Goal: Information Seeking & Learning: Learn about a topic

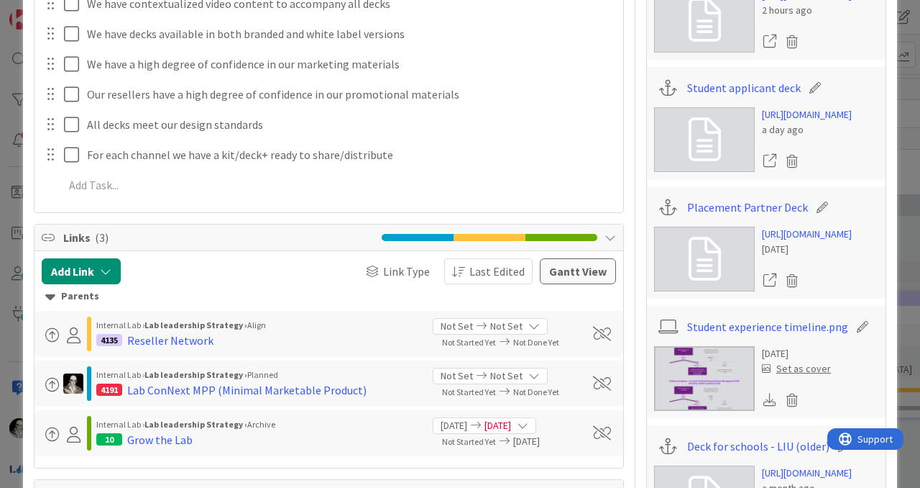
scroll to position [661, 0]
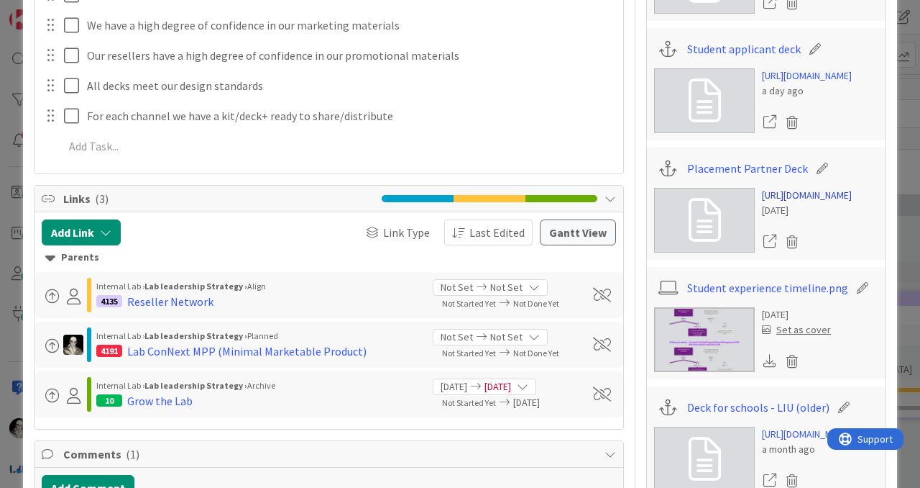
click at [787, 203] on link "[URL][DOMAIN_NAME]" at bounding box center [807, 195] width 90 height 15
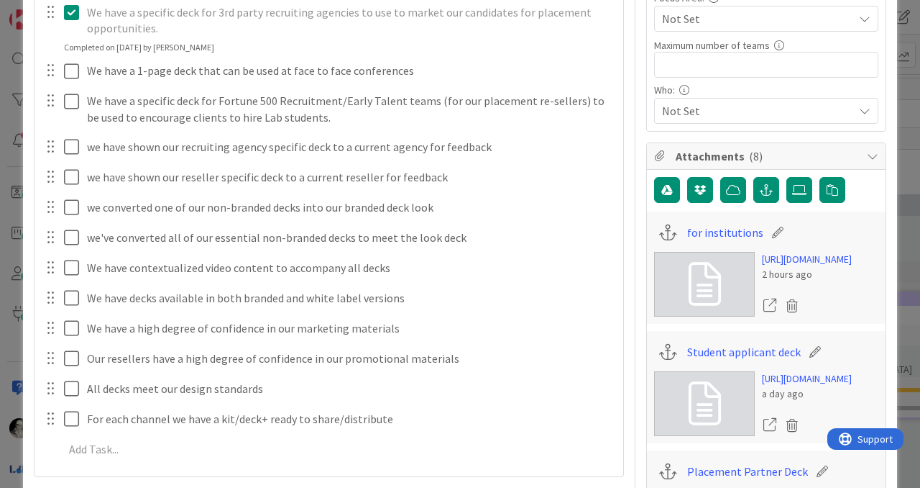
scroll to position [0, 0]
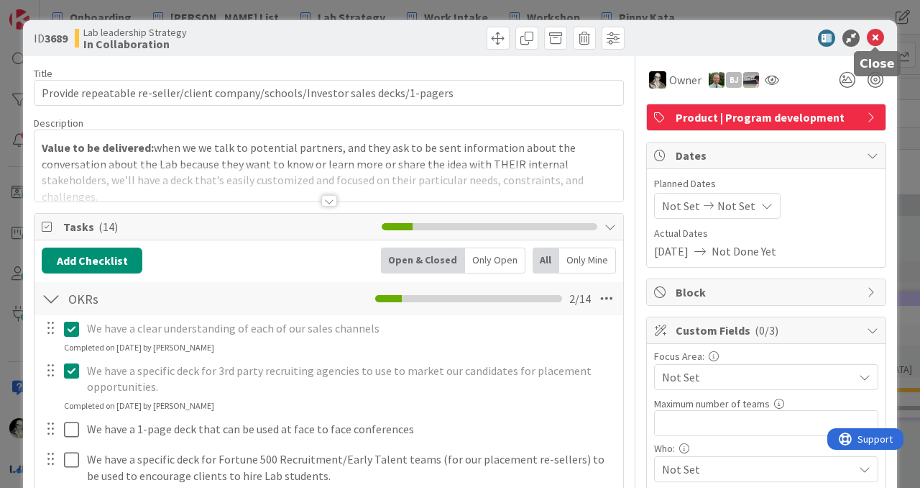
click at [879, 38] on icon at bounding box center [875, 37] width 17 height 17
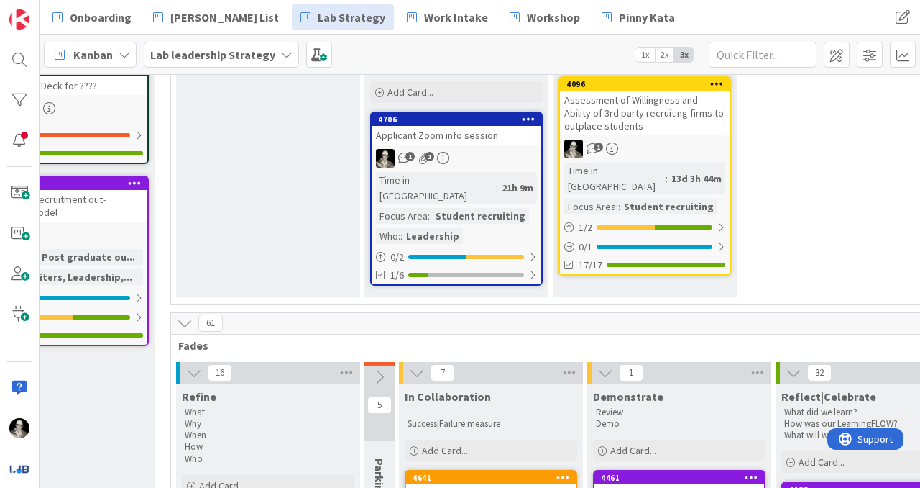
scroll to position [262, 2084]
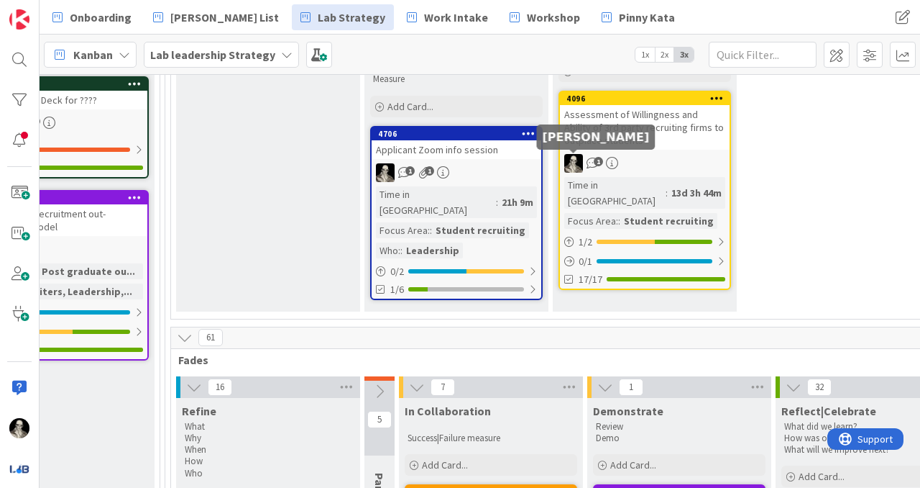
click at [685, 128] on div "Assessment of Willingness and Ability of 3rd party recruiting firms to outplace…" at bounding box center [645, 127] width 170 height 45
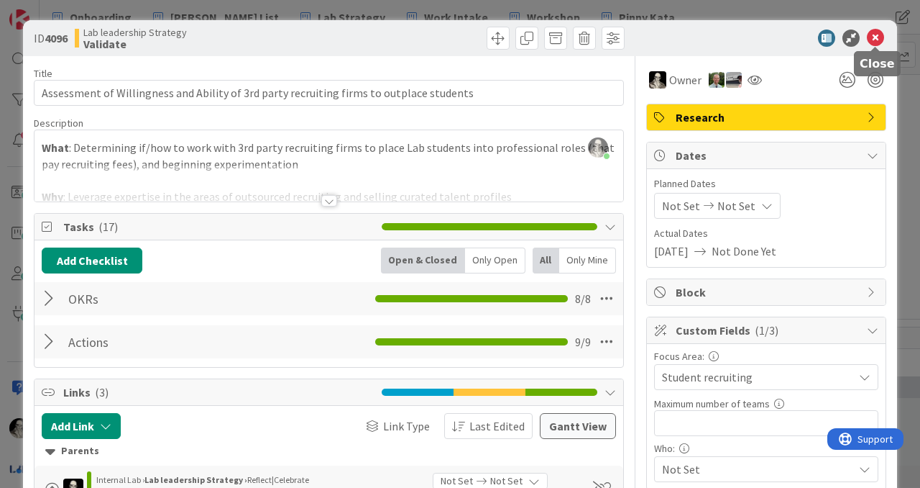
click at [878, 33] on icon at bounding box center [875, 37] width 17 height 17
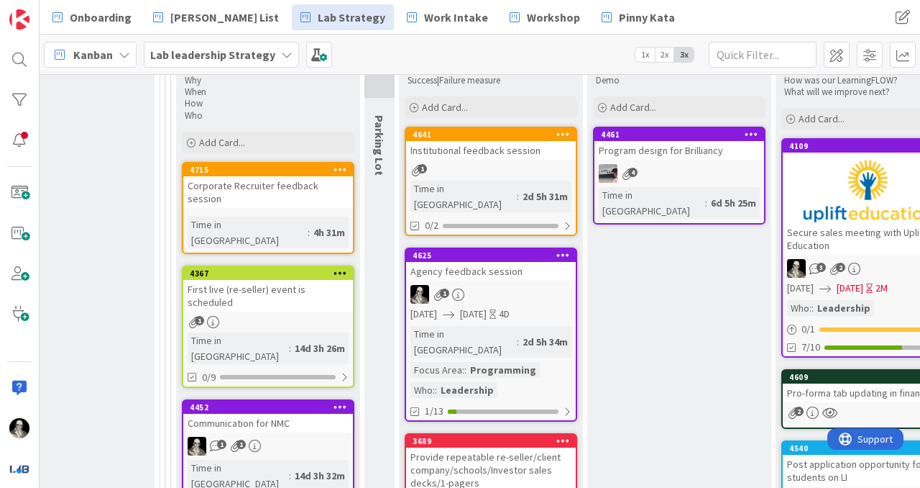
scroll to position [620, 2084]
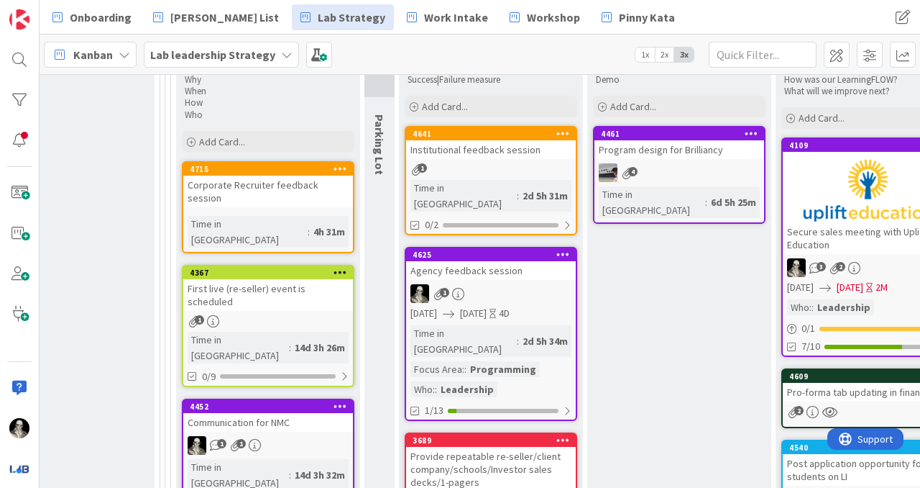
click at [531, 261] on div "Agency feedback session" at bounding box center [491, 270] width 170 height 19
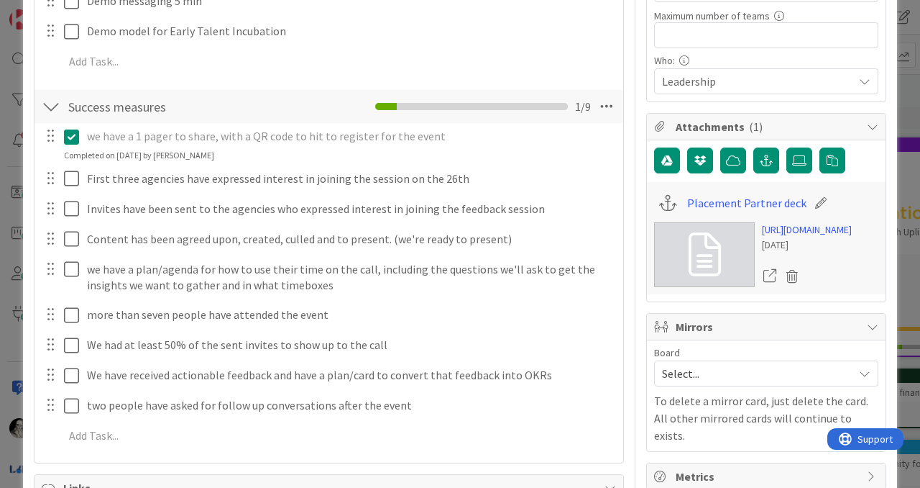
scroll to position [401, 0]
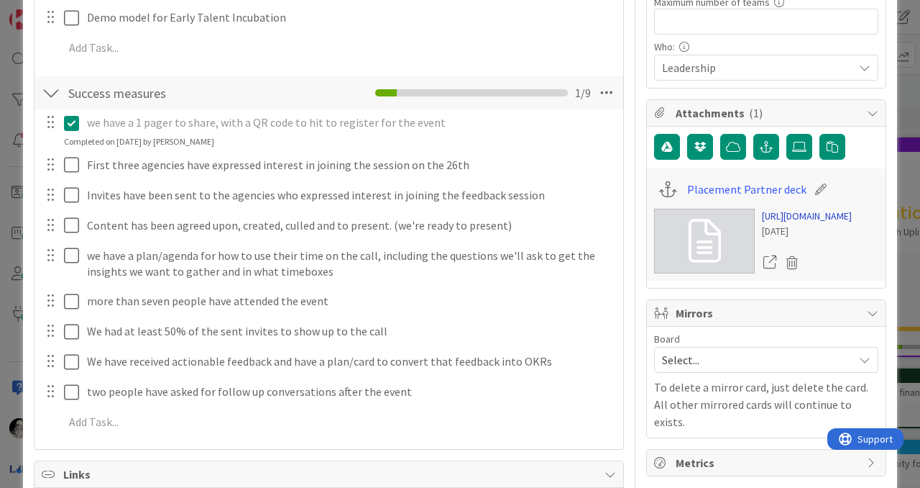
click at [787, 224] on link "[URL][DOMAIN_NAME]" at bounding box center [807, 216] width 90 height 15
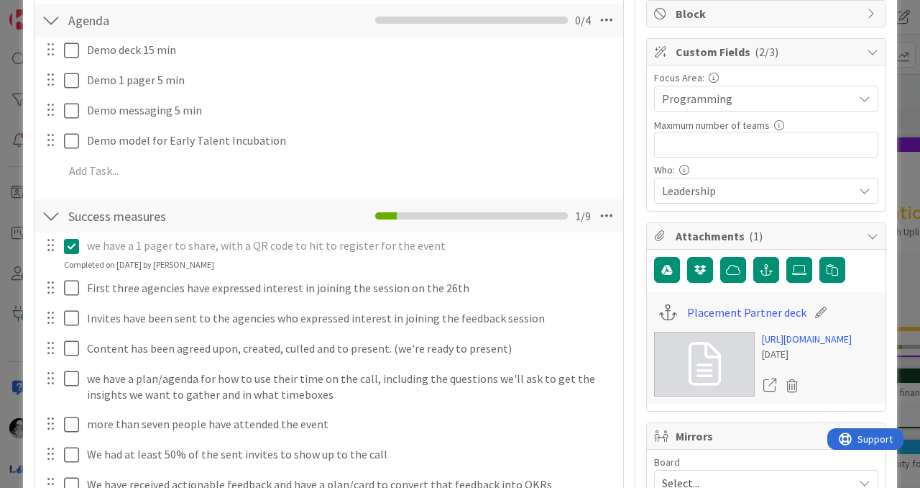
scroll to position [0, 0]
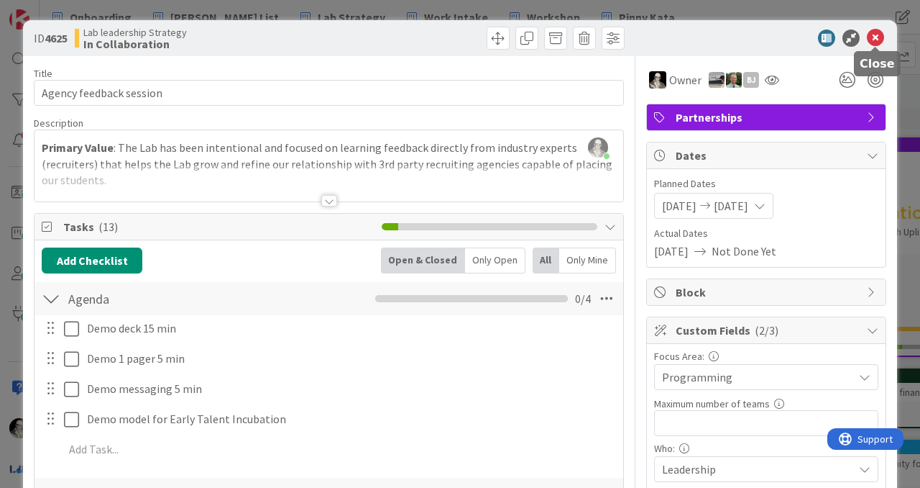
click at [875, 37] on icon at bounding box center [875, 37] width 17 height 17
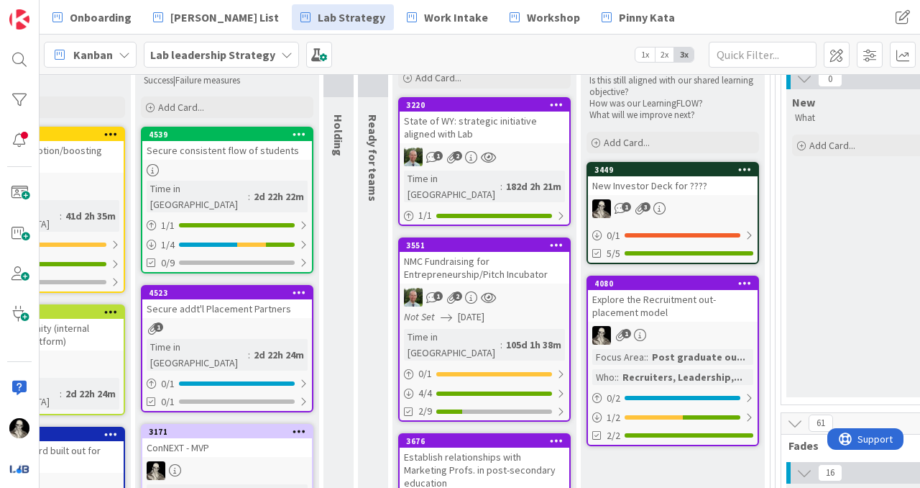
scroll to position [178, 1474]
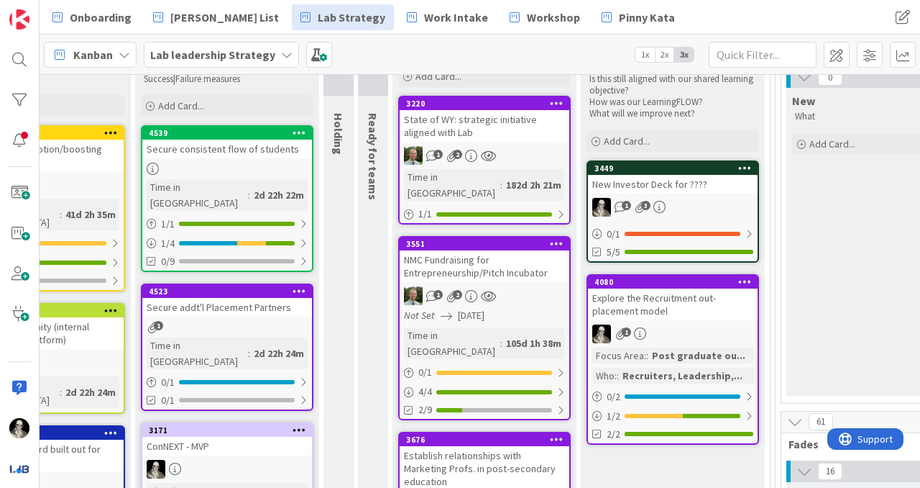
click at [705, 300] on div "Explore the Recruitment out-placement model" at bounding box center [673, 304] width 170 height 32
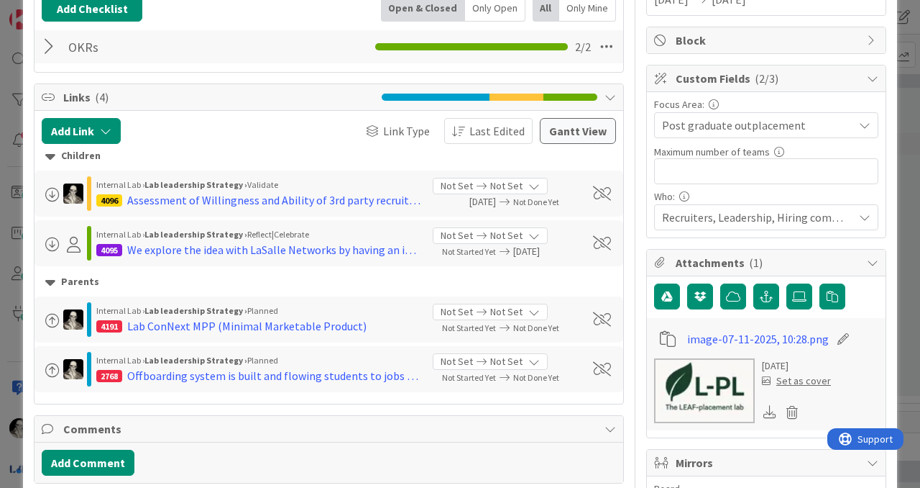
scroll to position [217, 0]
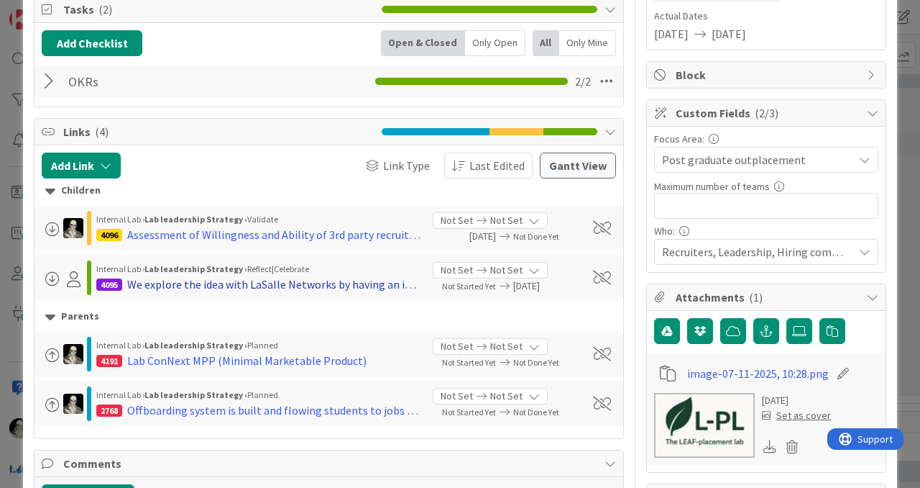
click at [348, 277] on div "We explore the idea with LaSalle Networks by having an intro call and then a br…" at bounding box center [274, 283] width 295 height 17
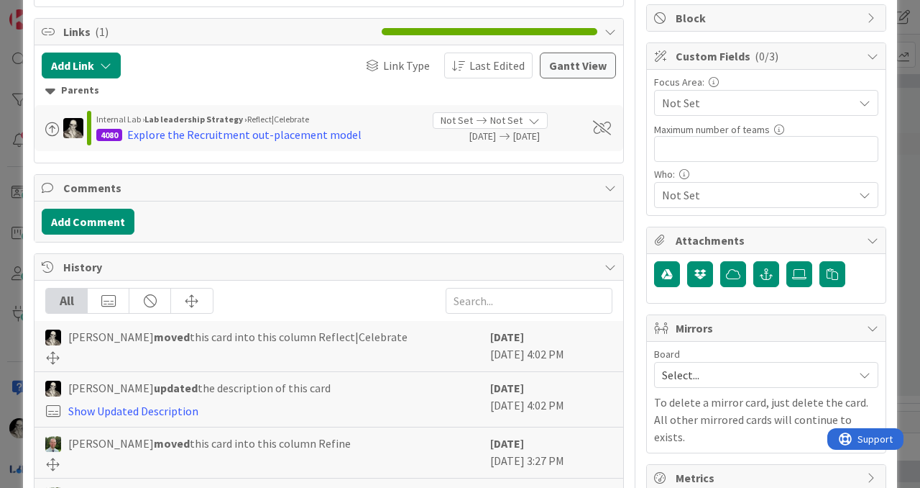
scroll to position [268, 0]
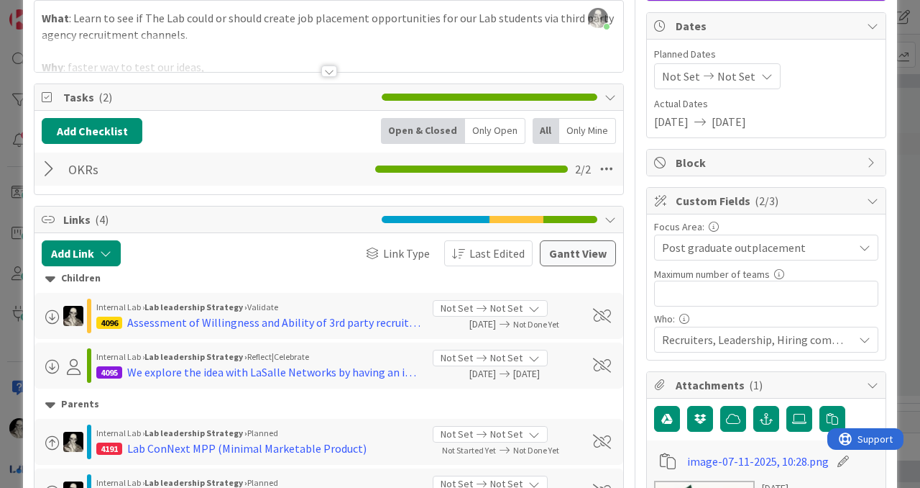
scroll to position [168, 0]
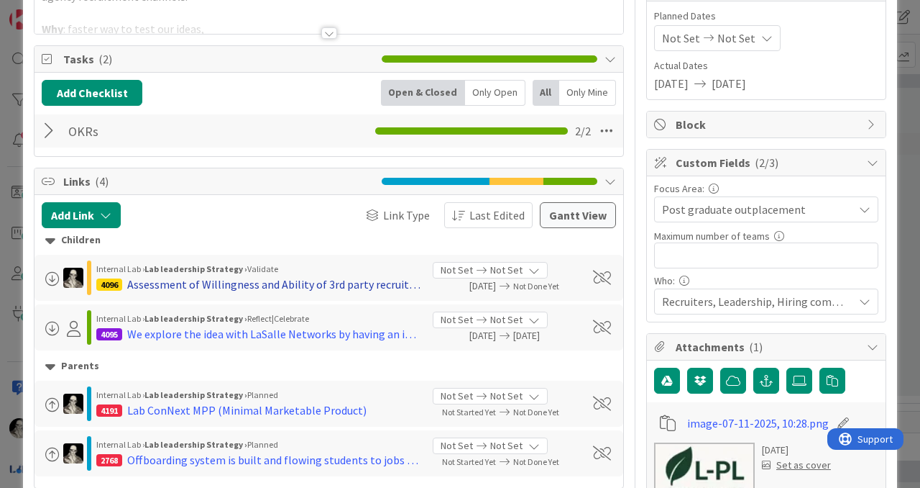
click at [250, 290] on div "Assessment of Willingness and Ability of 3rd party recruiting firms to outplace…" at bounding box center [274, 283] width 295 height 17
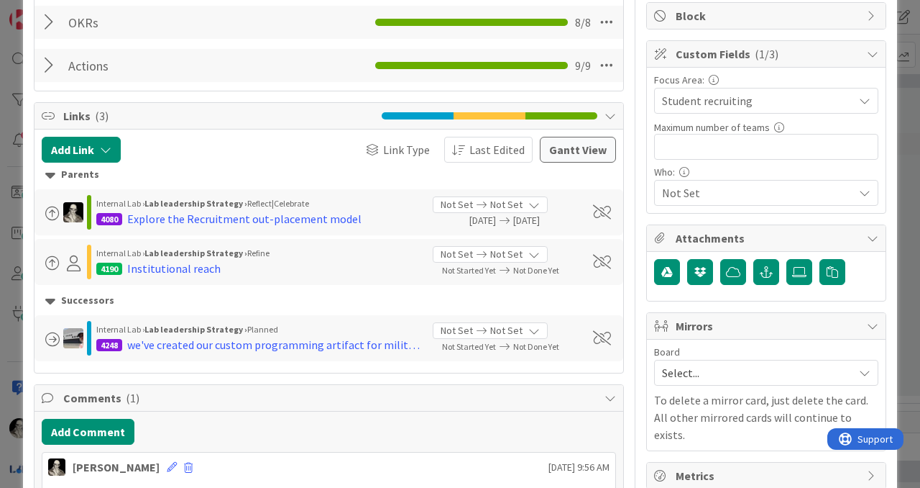
scroll to position [275, 0]
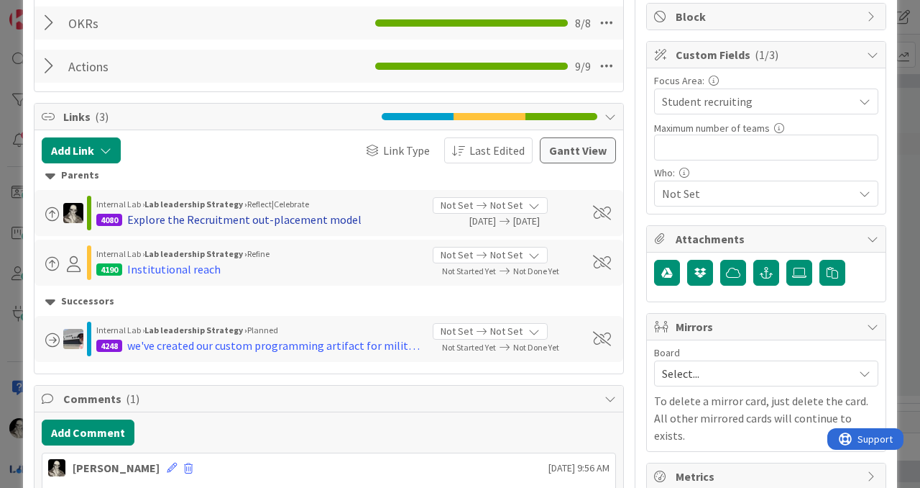
click at [225, 219] on div "Explore the Recruitment out-placement model" at bounding box center [244, 219] width 234 height 17
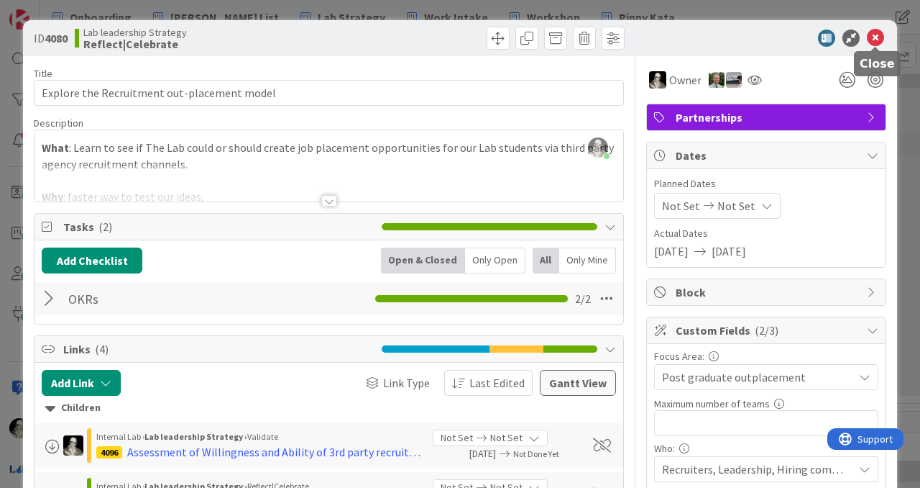
click at [871, 42] on icon at bounding box center [875, 37] width 17 height 17
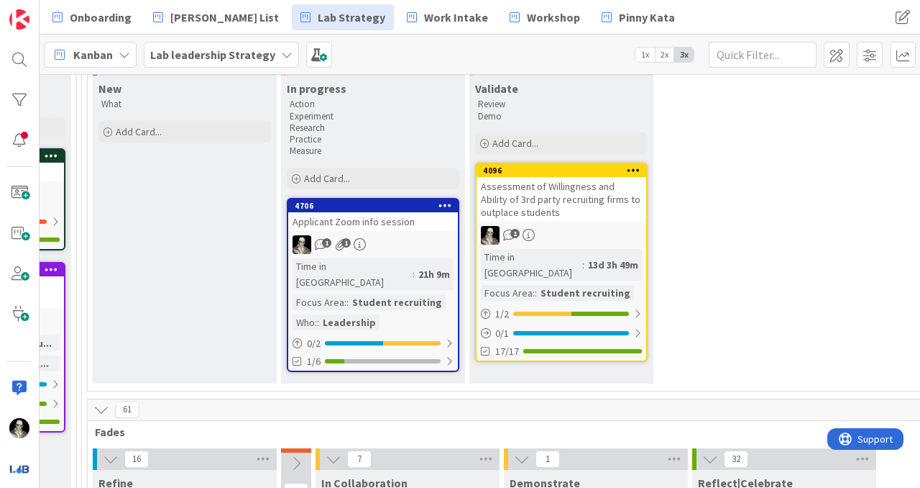
scroll to position [190, 2162]
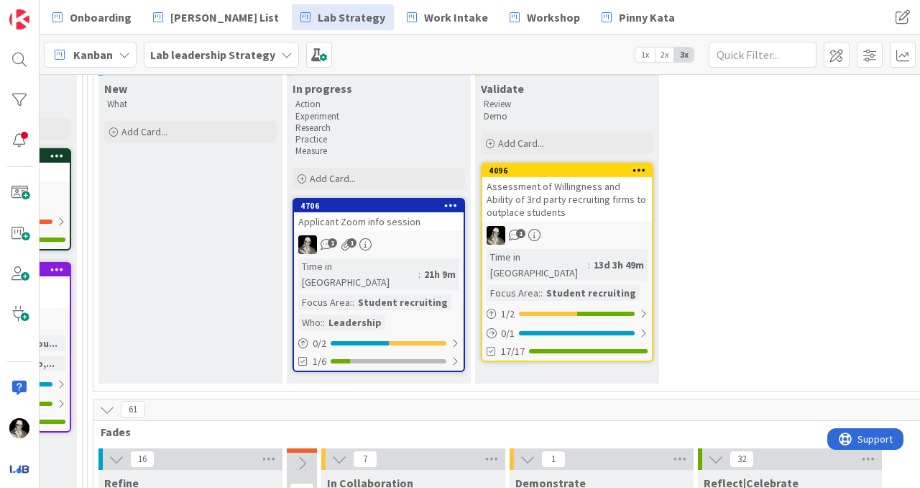
click at [609, 208] on div "Assessment of Willingness and Ability of 3rd party recruiting firms to outplace…" at bounding box center [567, 199] width 170 height 45
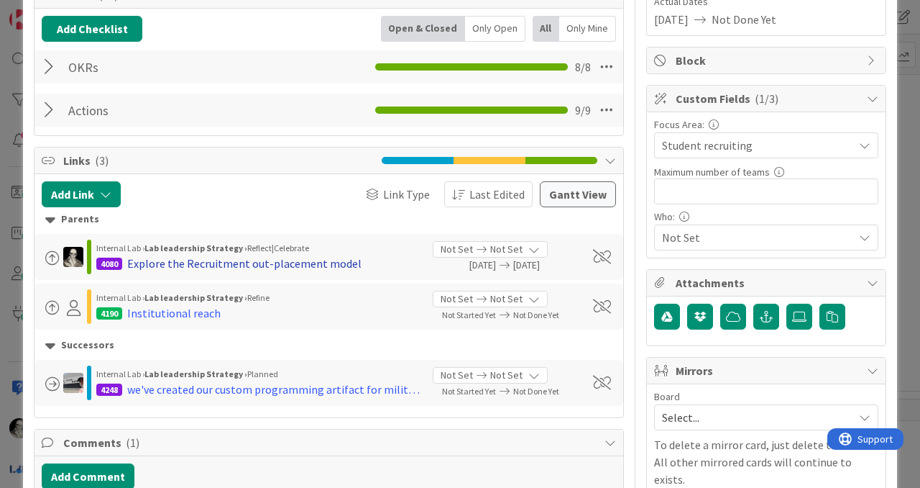
click at [293, 255] on div "Explore the Recruitment out-placement model" at bounding box center [244, 263] width 234 height 17
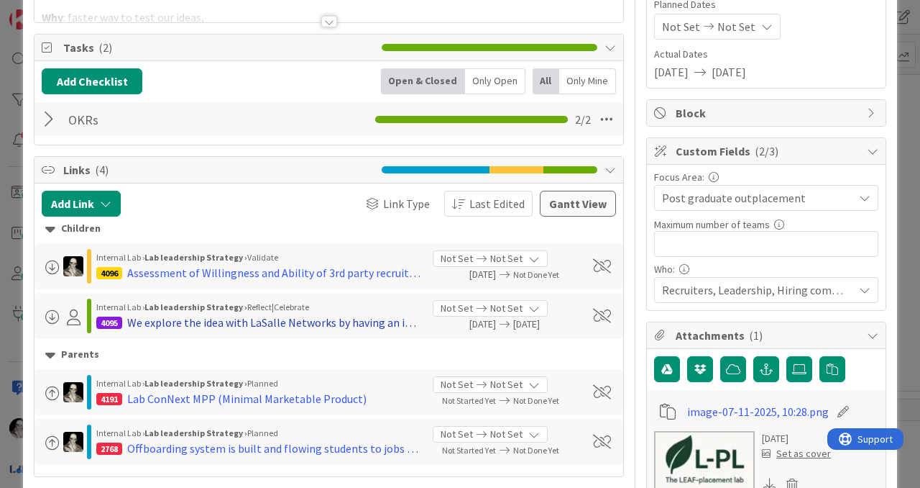
click at [342, 324] on div "We explore the idea with LaSalle Networks by having an intro call and then a br…" at bounding box center [274, 321] width 295 height 17
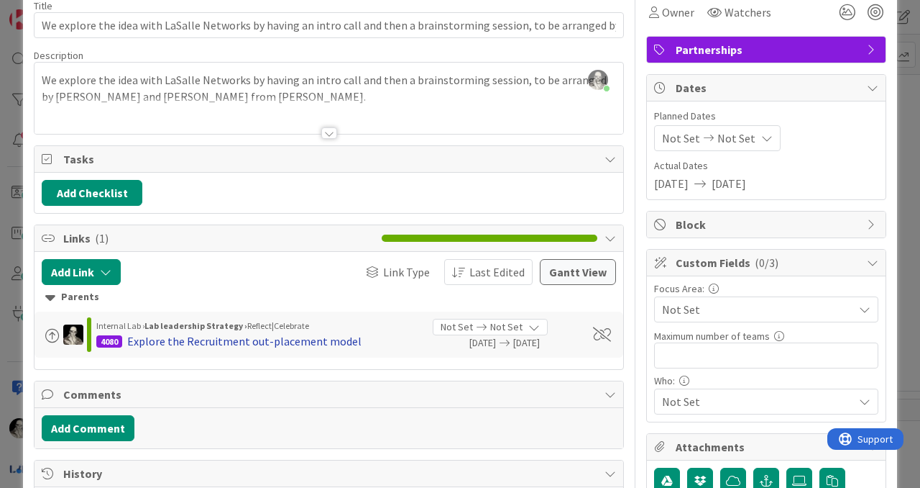
click at [322, 337] on div "Explore the Recruitment out-placement model" at bounding box center [244, 340] width 234 height 17
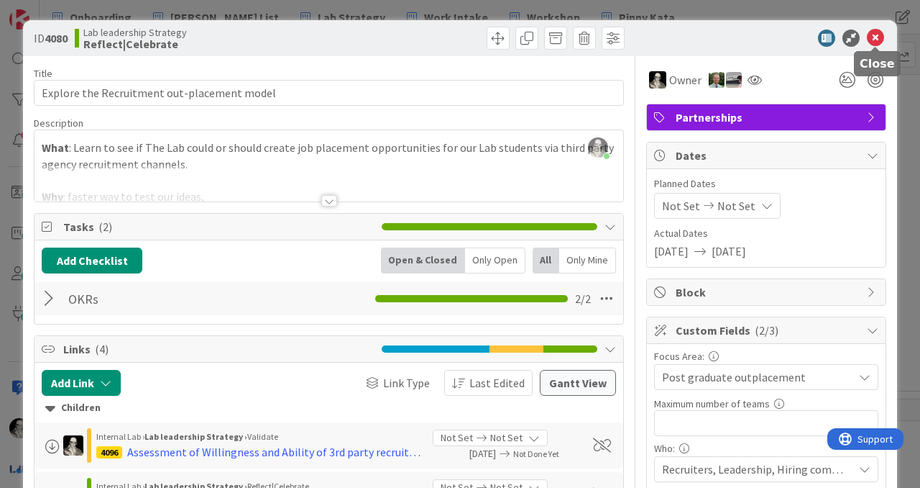
click at [878, 35] on icon at bounding box center [875, 37] width 17 height 17
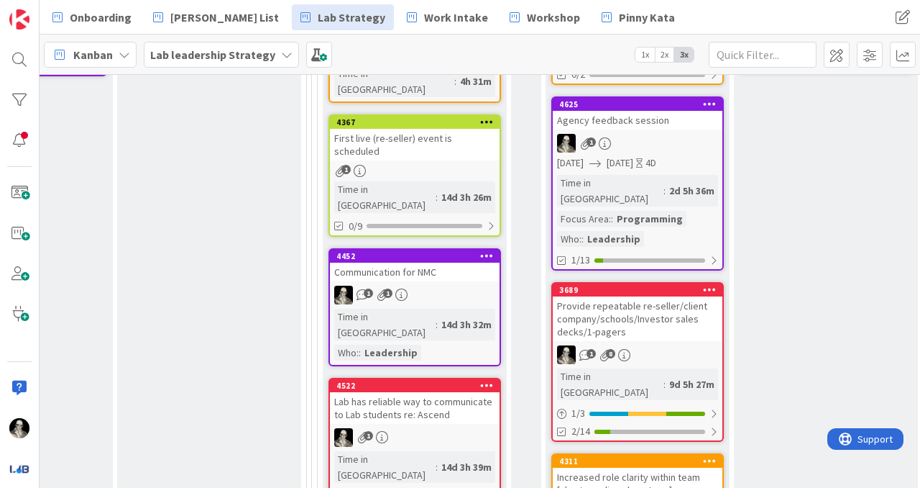
click at [660, 296] on div "Provide repeatable re-seller/client company/schools/Investor sales decks/1-page…" at bounding box center [638, 318] width 170 height 45
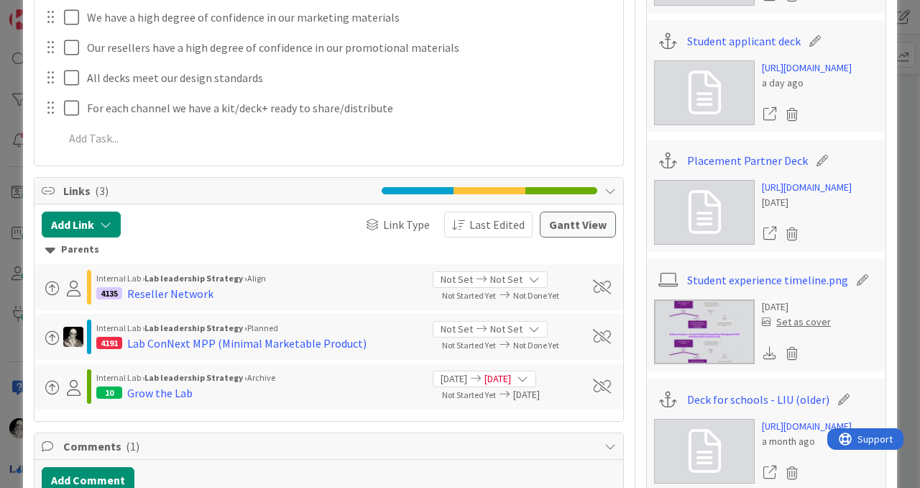
scroll to position [677, 0]
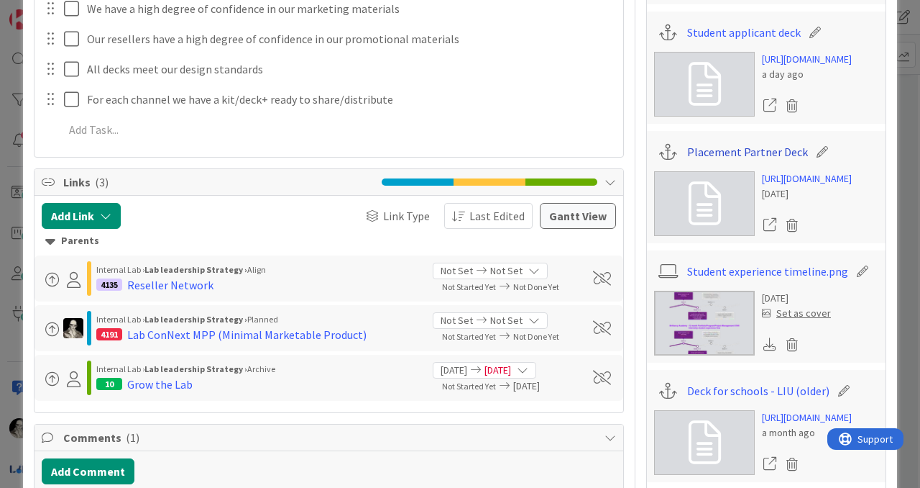
click at [755, 160] on link "Placement Partner Deck" at bounding box center [747, 151] width 121 height 17
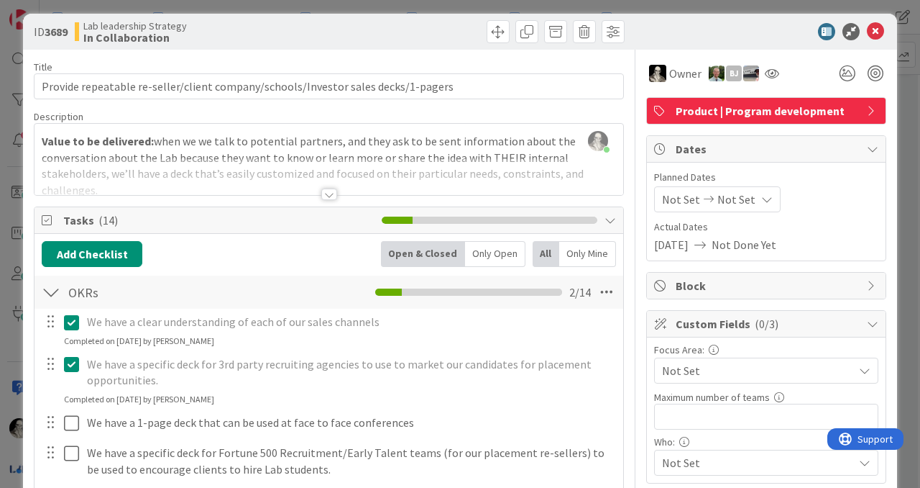
scroll to position [0, 0]
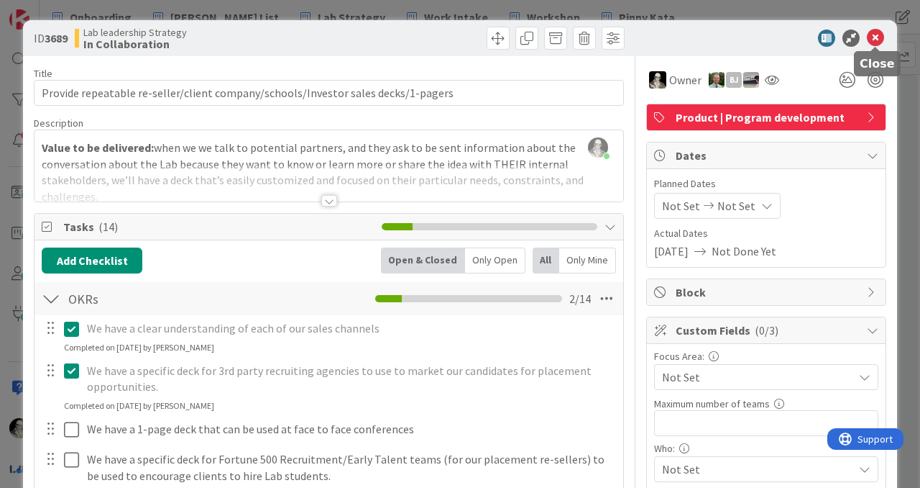
click at [871, 35] on icon at bounding box center [875, 37] width 17 height 17
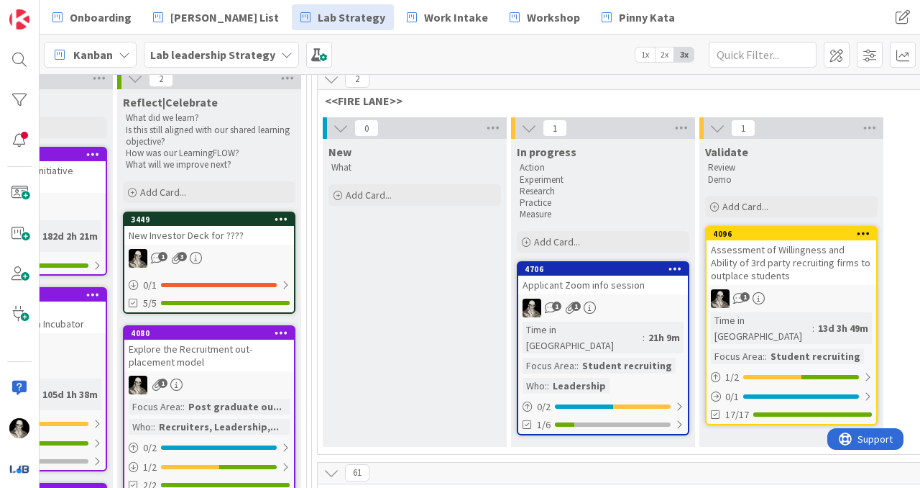
scroll to position [0, 1938]
